Goal: Task Accomplishment & Management: Use online tool/utility

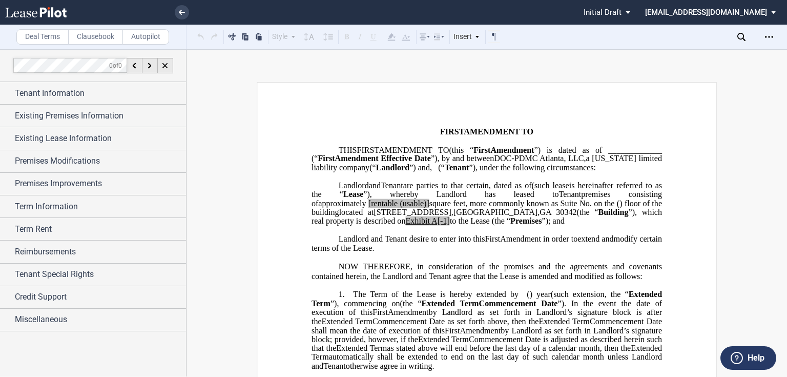
click at [766, 14] on md-select "jlarce@healthpeak.com Change Password 2-Factor Authentication Form Management B…" at bounding box center [714, 11] width 140 height 23
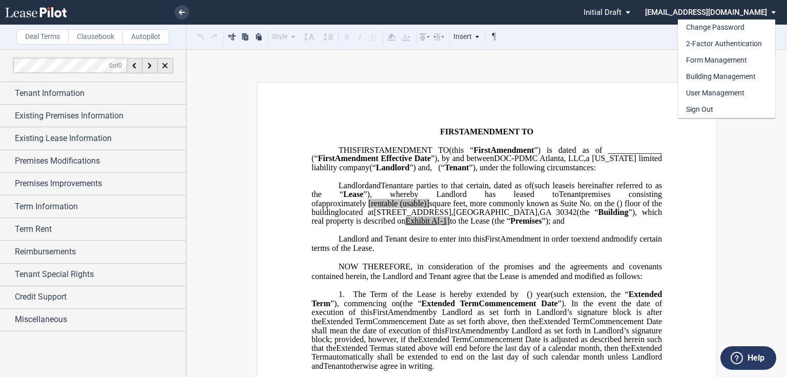
click at [605, 80] on md-backdrop at bounding box center [393, 188] width 787 height 377
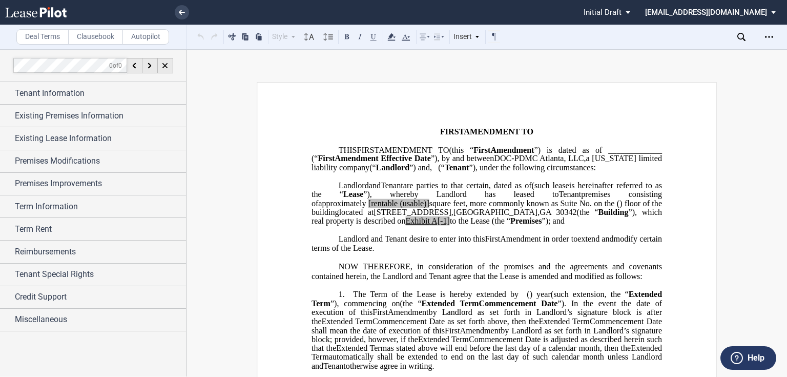
click at [174, 14] on li at bounding box center [147, 12] width 84 height 25
click at [181, 12] on use at bounding box center [182, 12] width 6 height 5
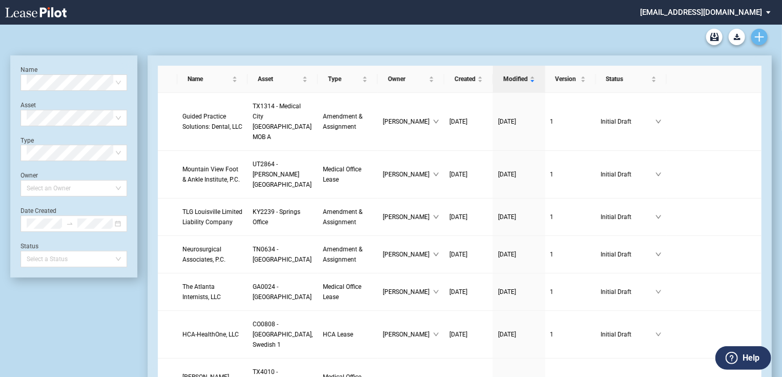
click at [765, 39] on link "Create new document" at bounding box center [759, 37] width 16 height 16
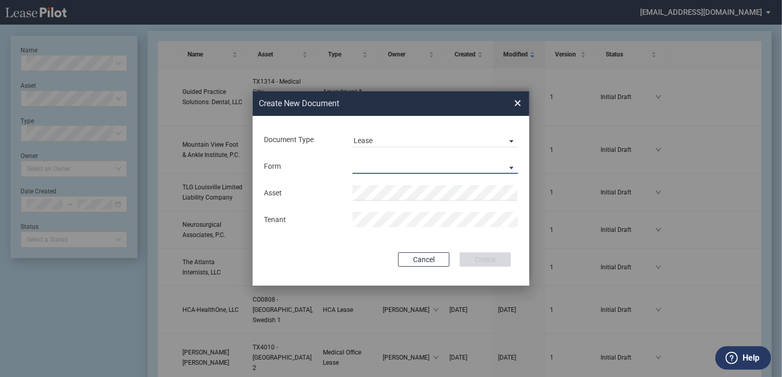
click at [407, 164] on md-select "Medical Office Lease Scottsdale Lease Louisville Lease [GEOGRAPHIC_DATA] [GEOGR…" at bounding box center [436, 165] width 166 height 15
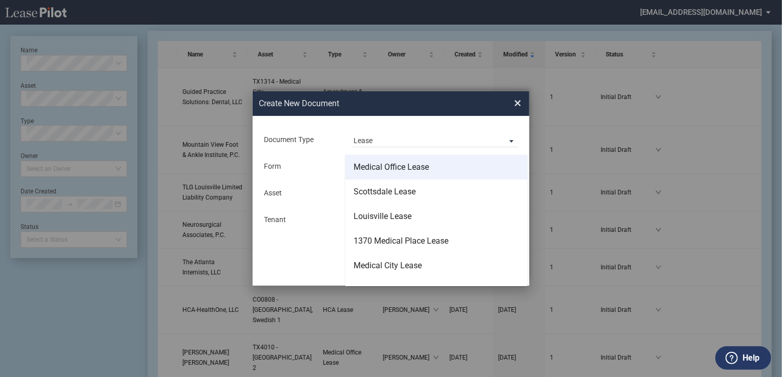
click at [399, 170] on div "Medical Office Lease" at bounding box center [391, 166] width 75 height 11
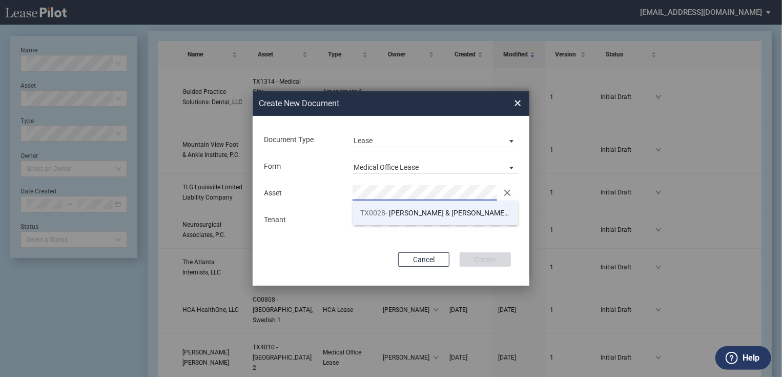
click at [389, 210] on span "TX0028 - [PERSON_NAME] & [PERSON_NAME] [PERSON_NAME][GEOGRAPHIC_DATA][MEDICAL_D…" at bounding box center [490, 213] width 258 height 8
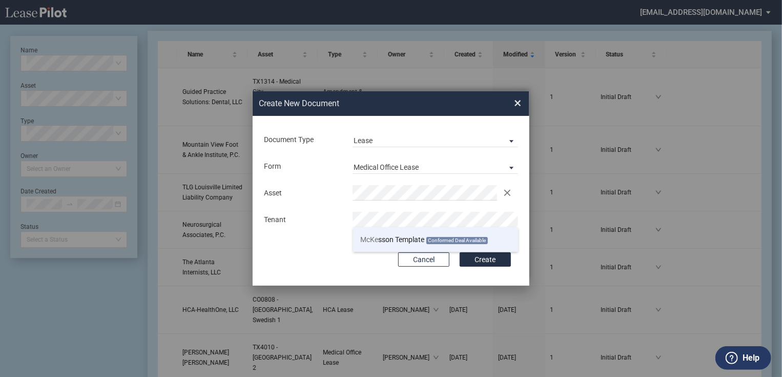
click at [412, 240] on span "McKe sson Template" at bounding box center [393, 239] width 64 height 8
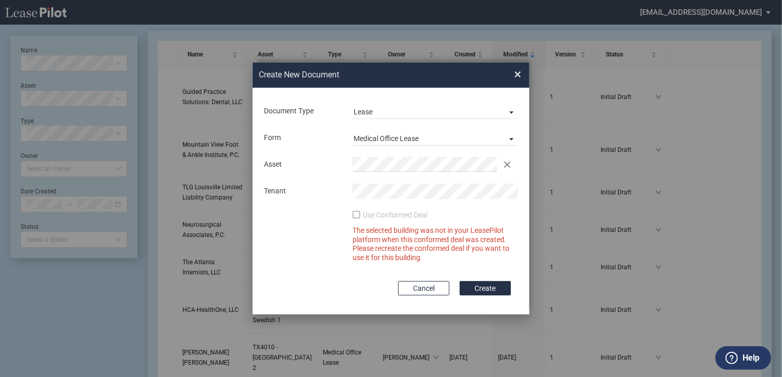
click at [371, 212] on div "Use Conformed Deal" at bounding box center [395, 215] width 65 height 10
click at [361, 215] on div "Use Conformed Deal" at bounding box center [358, 216] width 10 height 10
click at [354, 216] on div "Use Conformed Deal" at bounding box center [358, 216] width 10 height 10
